Goal: Check status: Check status

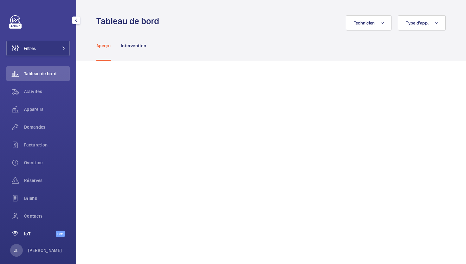
click at [32, 231] on span "IoT" at bounding box center [40, 233] width 32 height 6
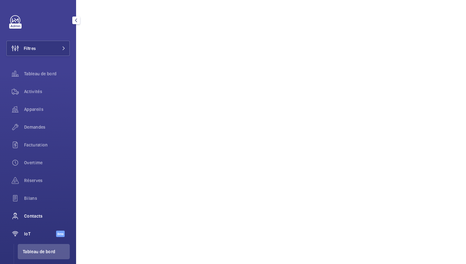
scroll to position [21, 0]
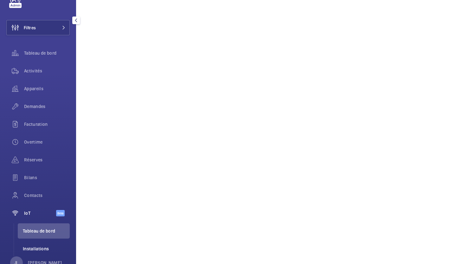
click at [31, 248] on span "Installations" at bounding box center [46, 248] width 47 height 6
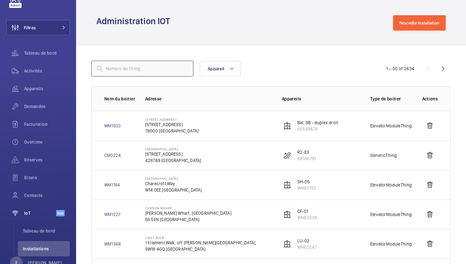
click at [145, 70] on input "text" at bounding box center [142, 69] width 102 height 16
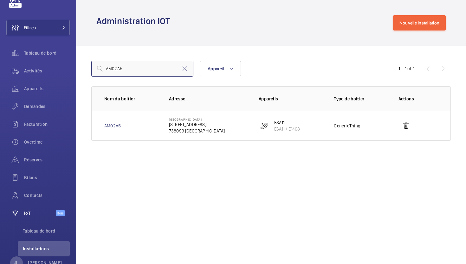
type input "AM02A5"
click at [114, 127] on link "AM02A5" at bounding box center [112, 125] width 16 height 6
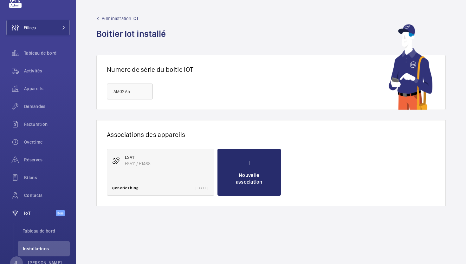
click at [137, 162] on p "ESA11 / E1468" at bounding box center [167, 163] width 84 height 6
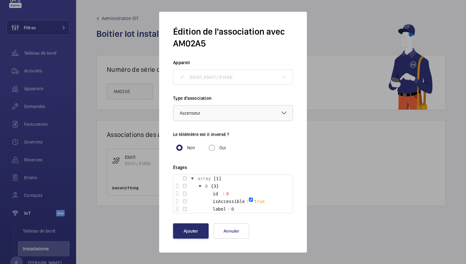
click at [341, 36] on div at bounding box center [233, 132] width 466 height 264
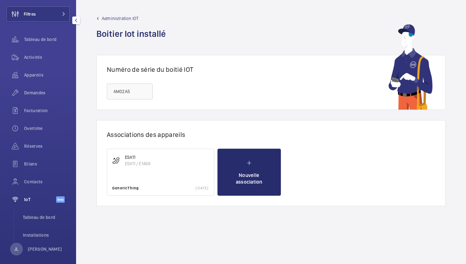
scroll to position [41, 0]
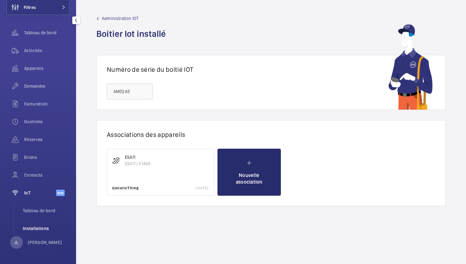
click at [29, 228] on span "Installations" at bounding box center [46, 228] width 47 height 6
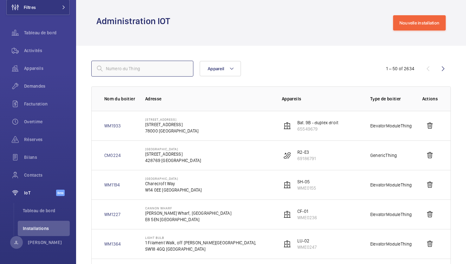
click at [116, 70] on input "text" at bounding box center [142, 69] width 102 height 16
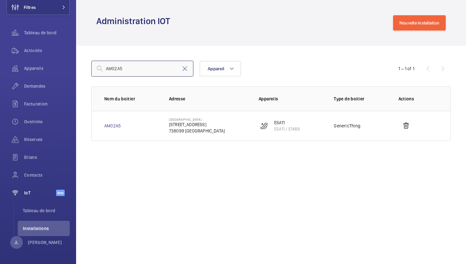
type input "AM02A5"
